Goal: Task Accomplishment & Management: Complete application form

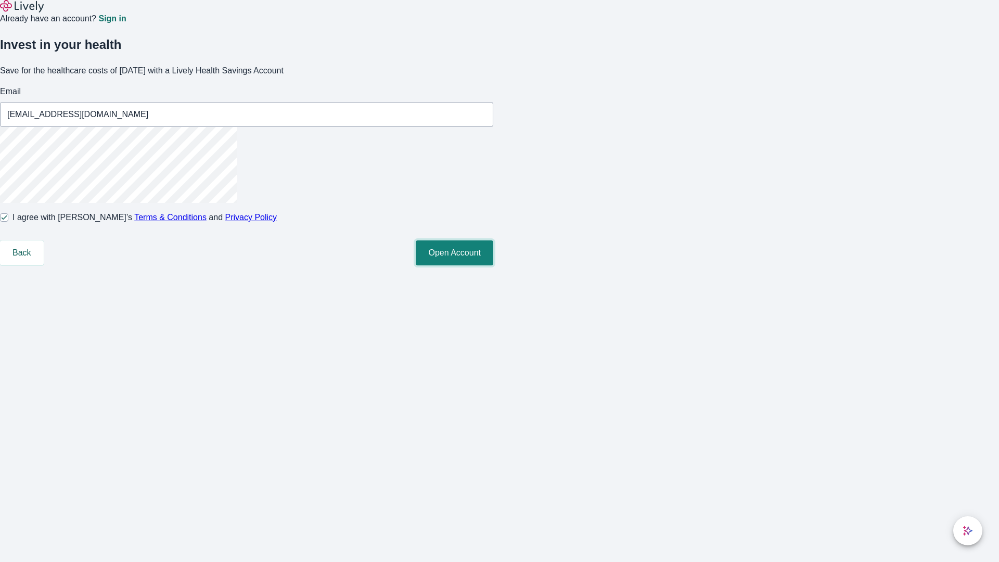
click at [493, 265] on button "Open Account" at bounding box center [455, 252] width 78 height 25
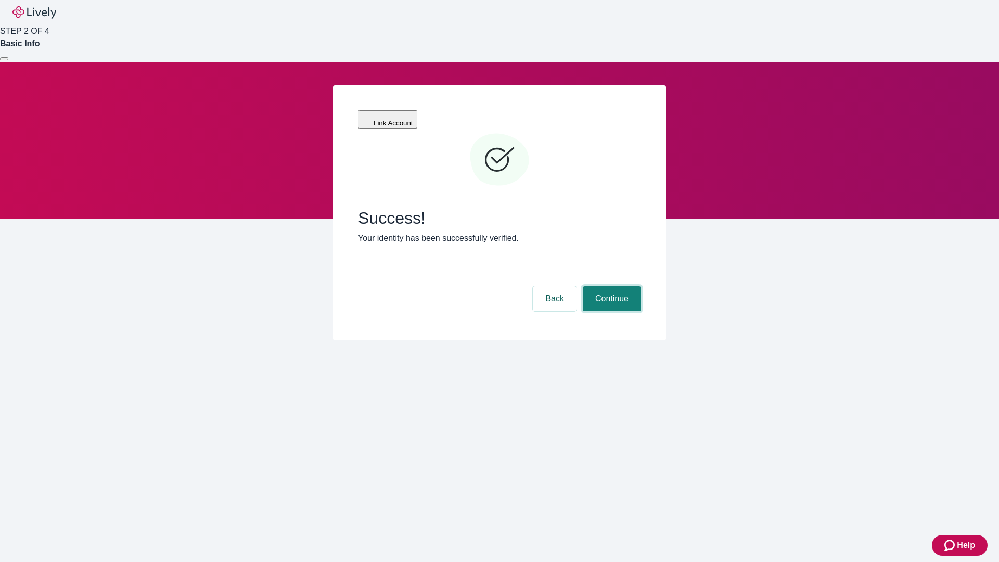
click at [611, 286] on button "Continue" at bounding box center [612, 298] width 58 height 25
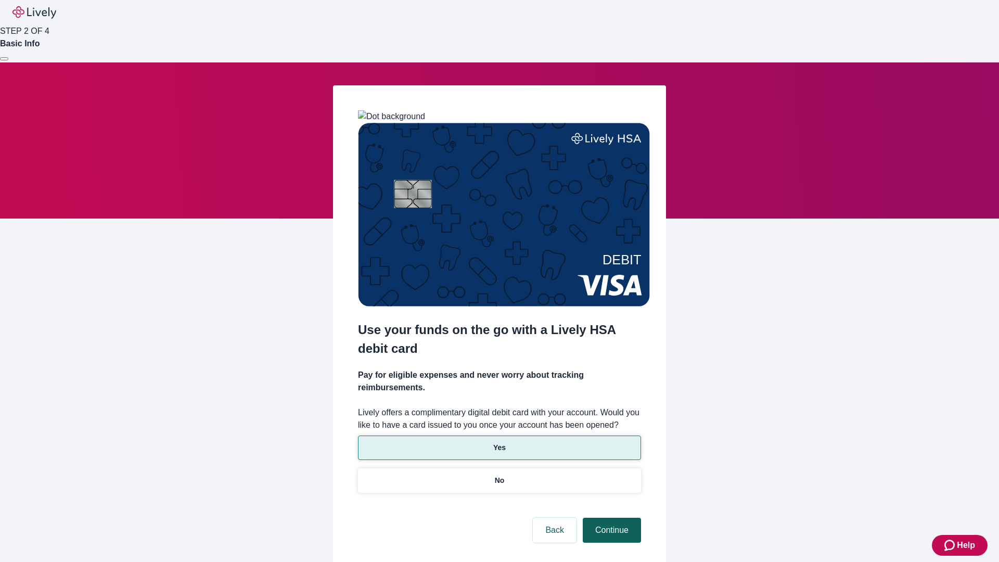
click at [499, 442] on p "Yes" at bounding box center [499, 447] width 12 height 11
click at [611, 518] on button "Continue" at bounding box center [612, 530] width 58 height 25
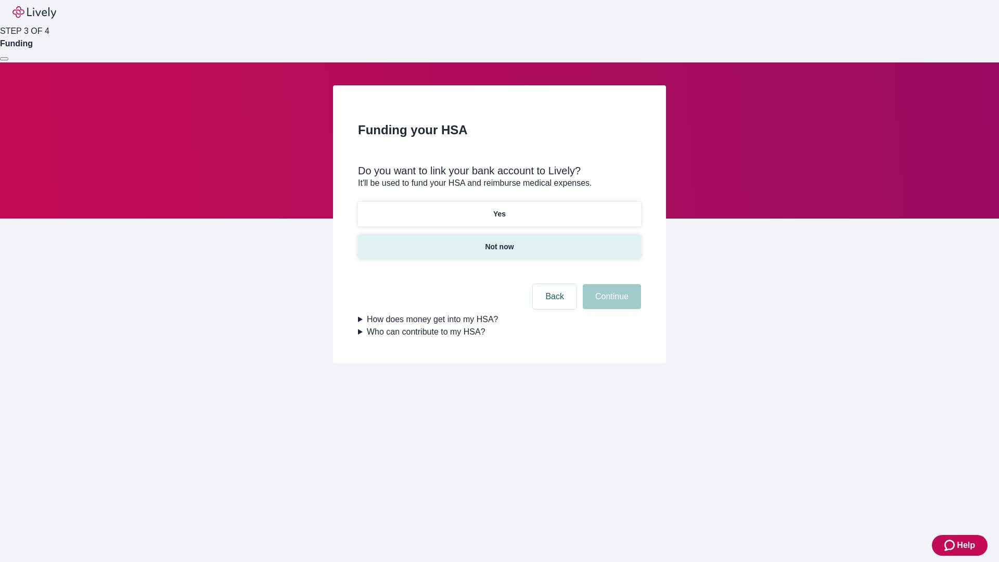
click at [499, 242] on p "Not now" at bounding box center [499, 247] width 29 height 11
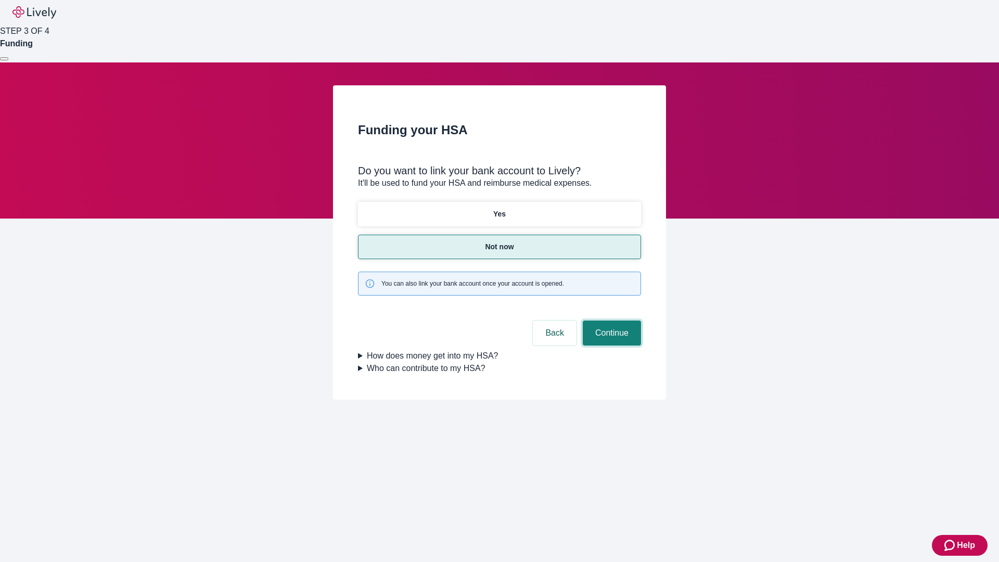
click at [611, 321] on button "Continue" at bounding box center [612, 333] width 58 height 25
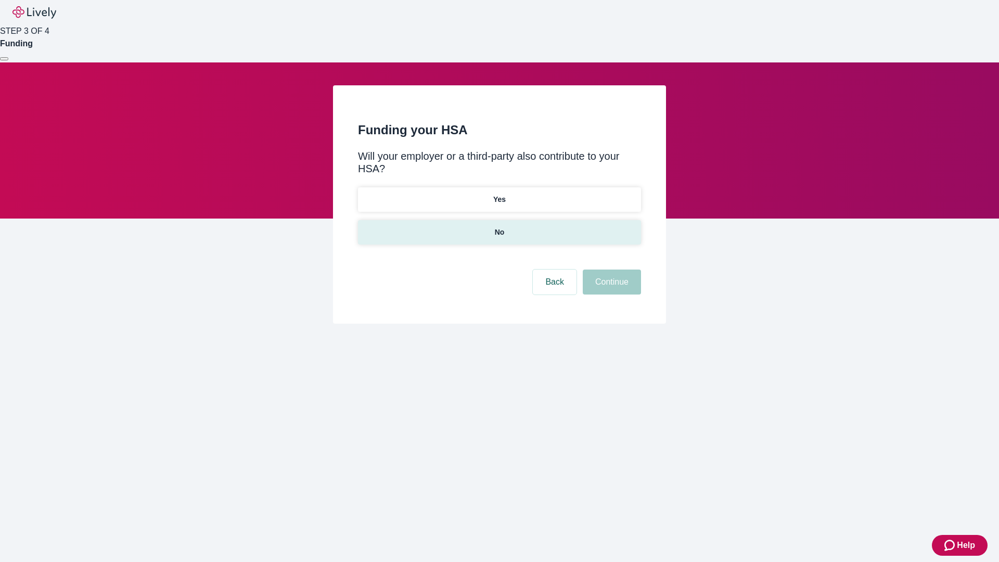
click at [499, 227] on p "No" at bounding box center [500, 232] width 10 height 11
click at [611, 270] on button "Continue" at bounding box center [612, 282] width 58 height 25
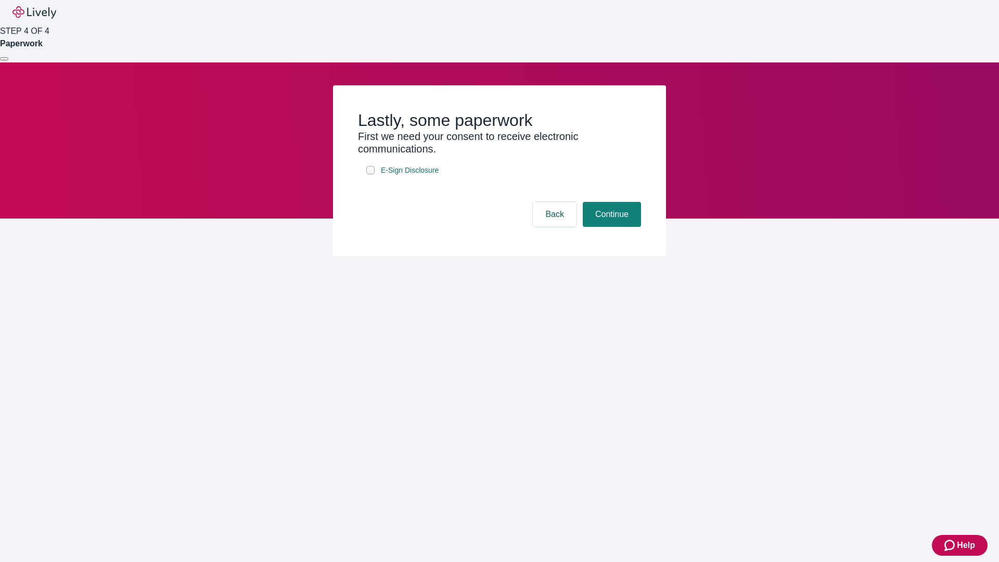
click at [371, 174] on input "E-Sign Disclosure" at bounding box center [370, 170] width 8 height 8
checkbox input "true"
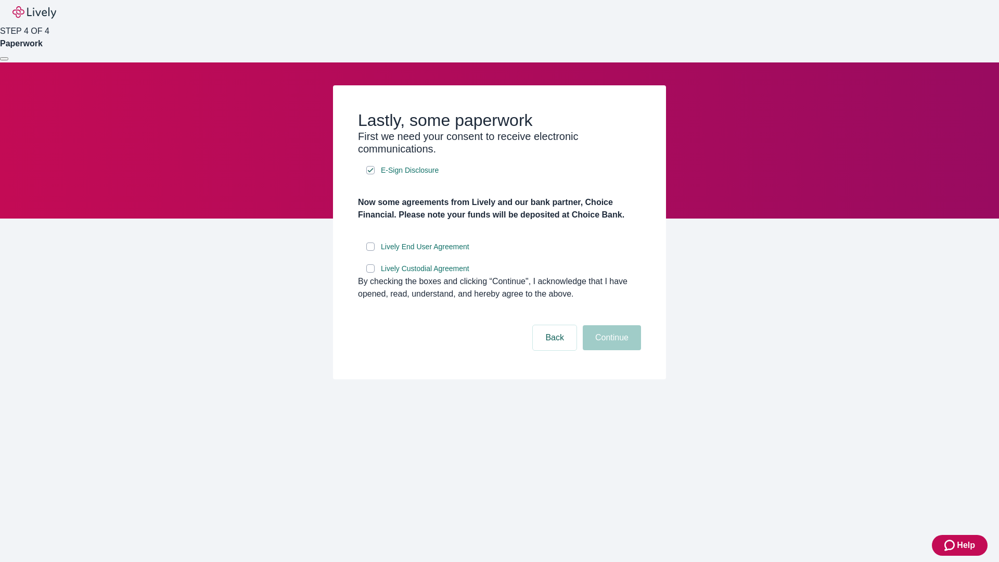
click at [371, 251] on input "Lively End User Agreement" at bounding box center [370, 247] width 8 height 8
checkbox input "true"
click at [371, 273] on input "Lively Custodial Agreement" at bounding box center [370, 268] width 8 height 8
checkbox input "true"
click at [611, 350] on button "Continue" at bounding box center [612, 337] width 58 height 25
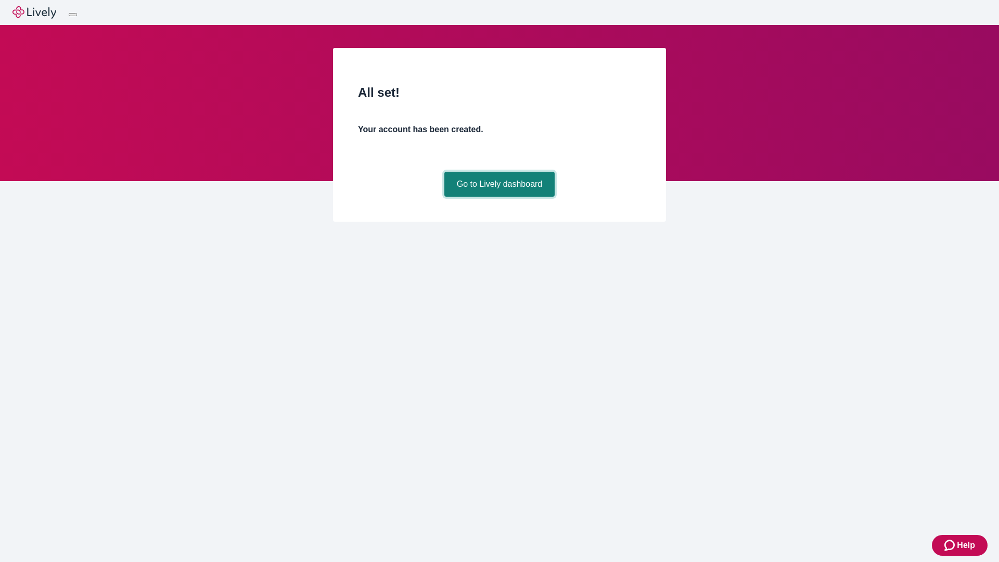
click at [499, 197] on link "Go to Lively dashboard" at bounding box center [500, 184] width 111 height 25
